Goal: Task Accomplishment & Management: Manage account settings

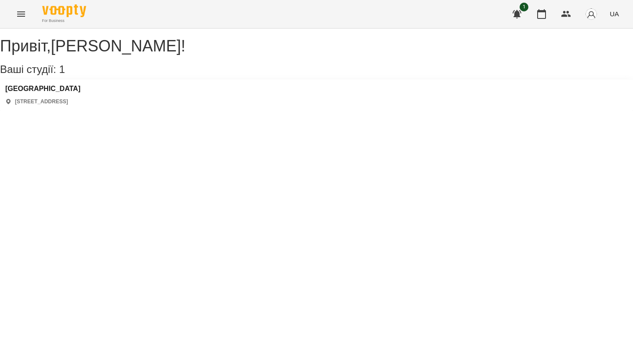
click at [55, 90] on div "Polonista center [STREET_ADDRESS]" at bounding box center [316, 95] width 633 height 31
click at [55, 93] on h3 "[GEOGRAPHIC_DATA]" at bounding box center [42, 89] width 75 height 8
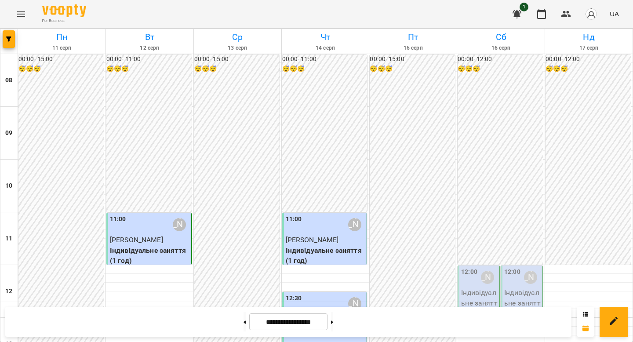
scroll to position [469, 0]
click at [333, 323] on icon at bounding box center [332, 322] width 2 height 4
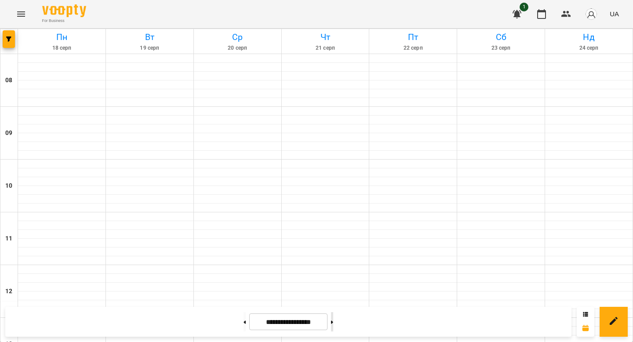
type input "**********"
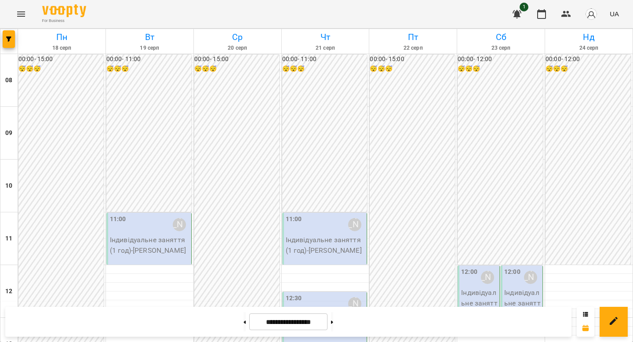
scroll to position [373, 0]
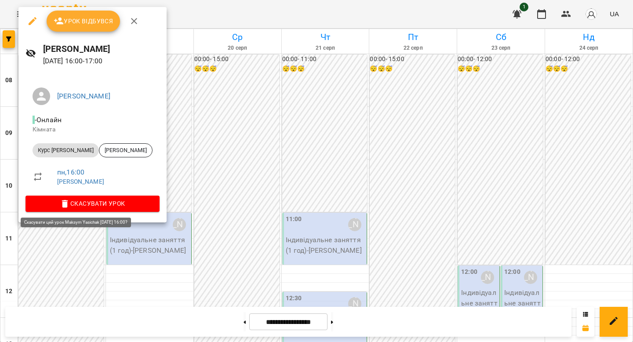
click at [85, 207] on span "Скасувати Урок" at bounding box center [93, 203] width 120 height 11
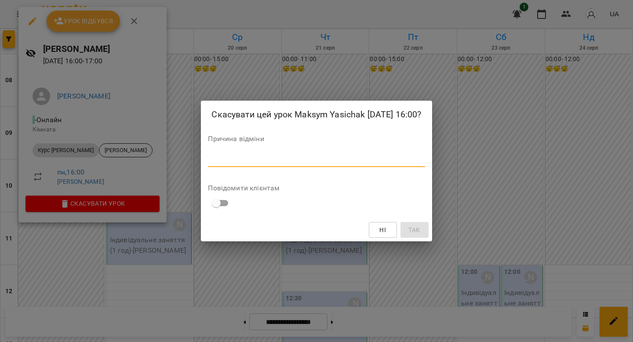
click at [292, 164] on textarea at bounding box center [316, 160] width 217 height 8
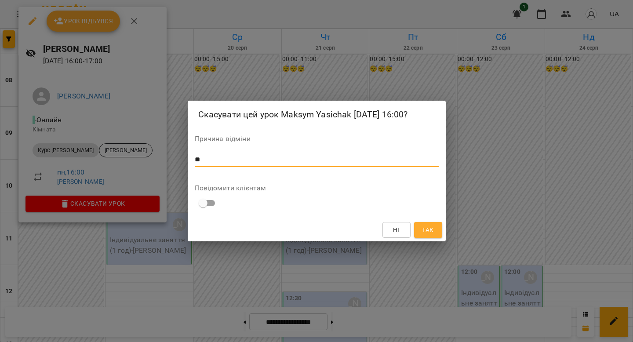
type textarea "**"
click at [433, 231] on span "Так" at bounding box center [427, 230] width 11 height 11
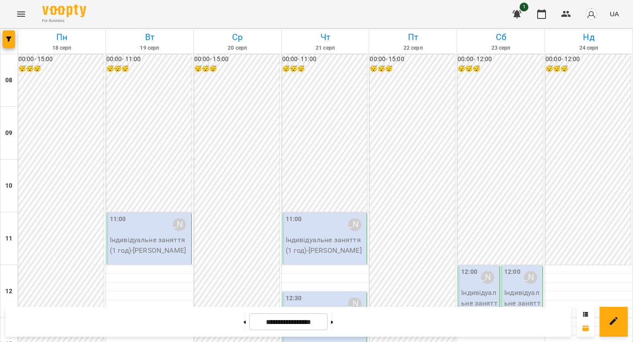
scroll to position [233, 0]
